Goal: Information Seeking & Learning: Learn about a topic

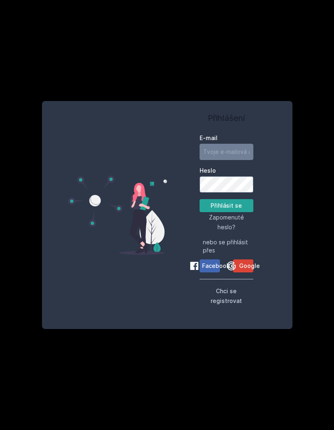
click at [242, 270] on span "Google" at bounding box center [249, 266] width 21 height 8
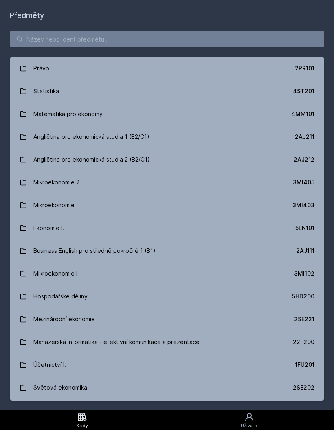
scroll to position [0, 0]
click at [33, 37] on input "search" at bounding box center [167, 39] width 315 height 16
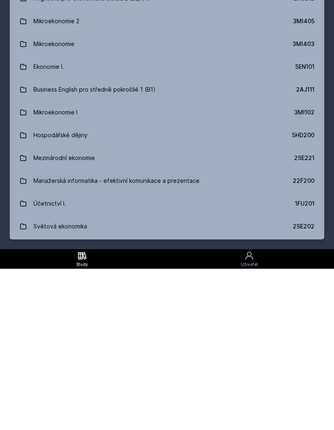
scroll to position [33, 0]
click at [254, 412] on icon at bounding box center [250, 417] width 10 height 10
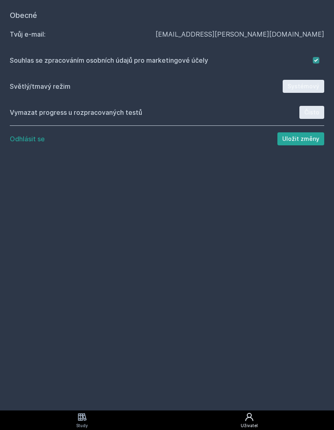
click at [79, 422] on icon at bounding box center [82, 417] width 10 height 10
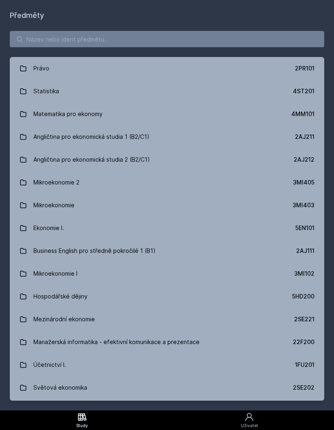
click at [230, 31] on input "search" at bounding box center [167, 39] width 315 height 16
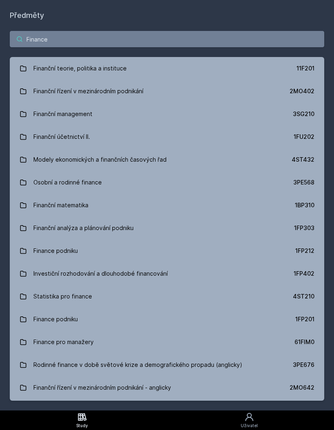
type input "Finance"
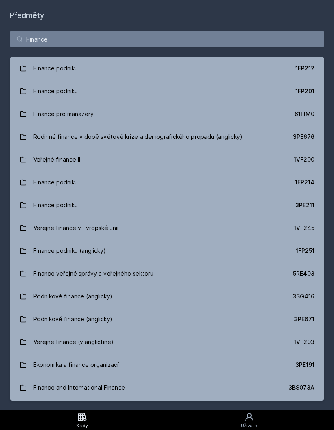
click at [52, 174] on div "Finance podniku" at bounding box center [55, 182] width 44 height 16
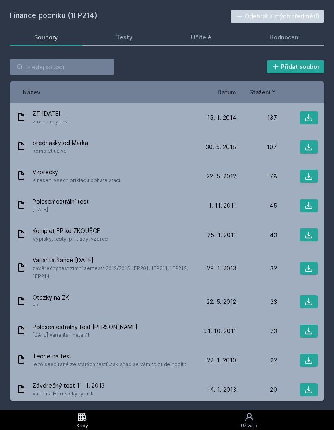
click at [122, 29] on link "Testy" at bounding box center [124, 37] width 65 height 16
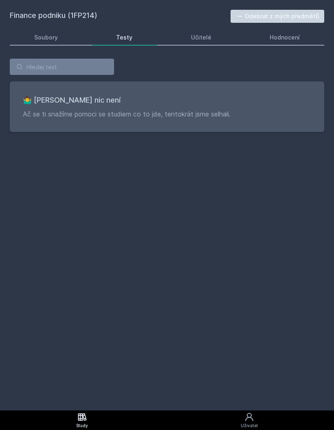
click at [199, 29] on link "Učitelé" at bounding box center [201, 37] width 69 height 16
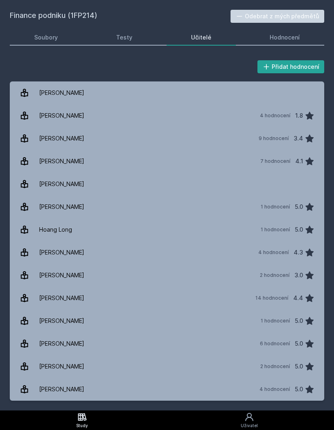
click at [46, 22] on h2 "Finance podniku (1FP214)" at bounding box center [120, 16] width 221 height 13
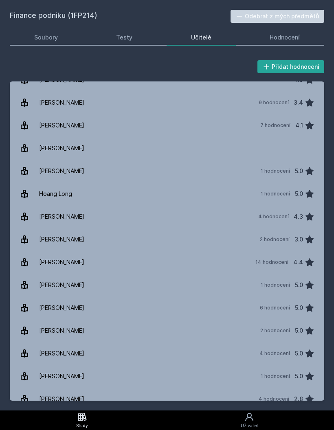
scroll to position [33, 0]
click at [44, 414] on div "[PERSON_NAME]" at bounding box center [61, 422] width 45 height 16
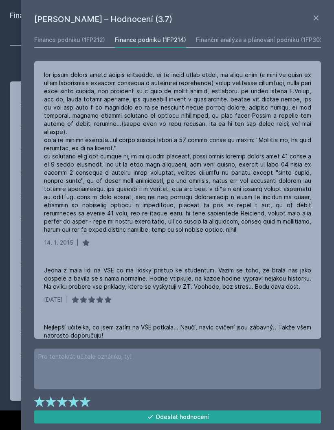
click at [313, 14] on icon at bounding box center [316, 18] width 10 height 10
click at [307, 17] on h1 "[PERSON_NAME] – Hodnocení (3.7)" at bounding box center [172, 19] width 277 height 12
